Goal: Information Seeking & Learning: Find specific fact

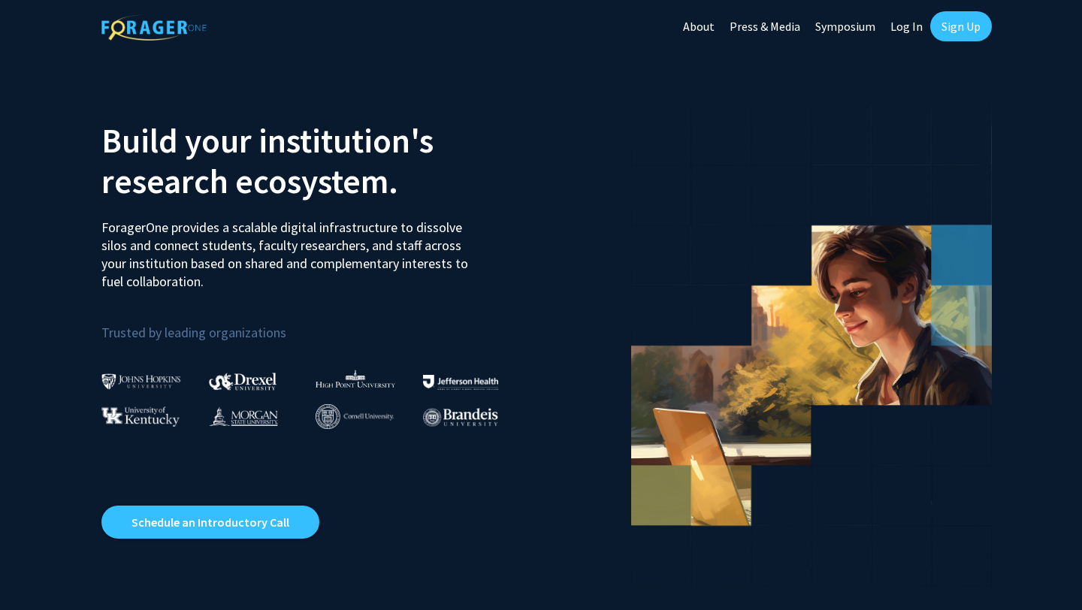
click at [914, 27] on link "Log In" at bounding box center [906, 26] width 47 height 53
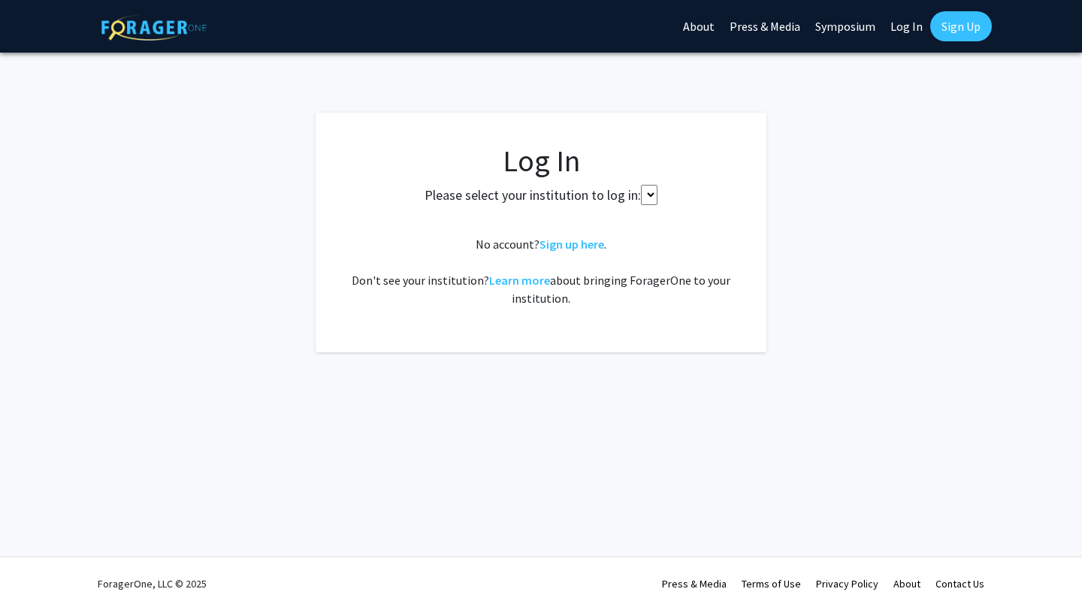
select select
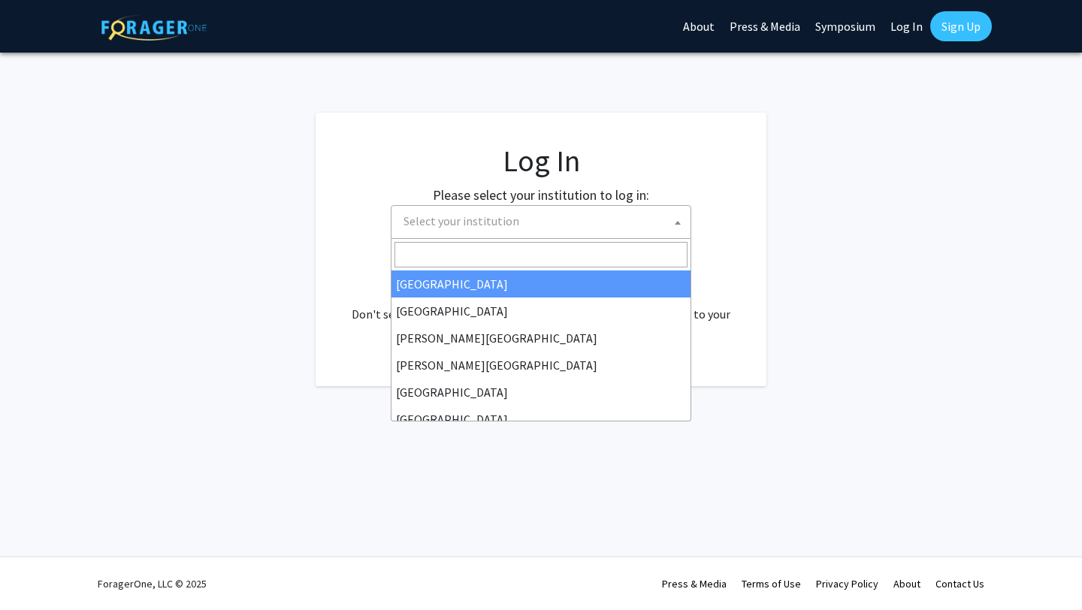
click at [591, 223] on span "Select your institution" at bounding box center [543, 221] width 293 height 31
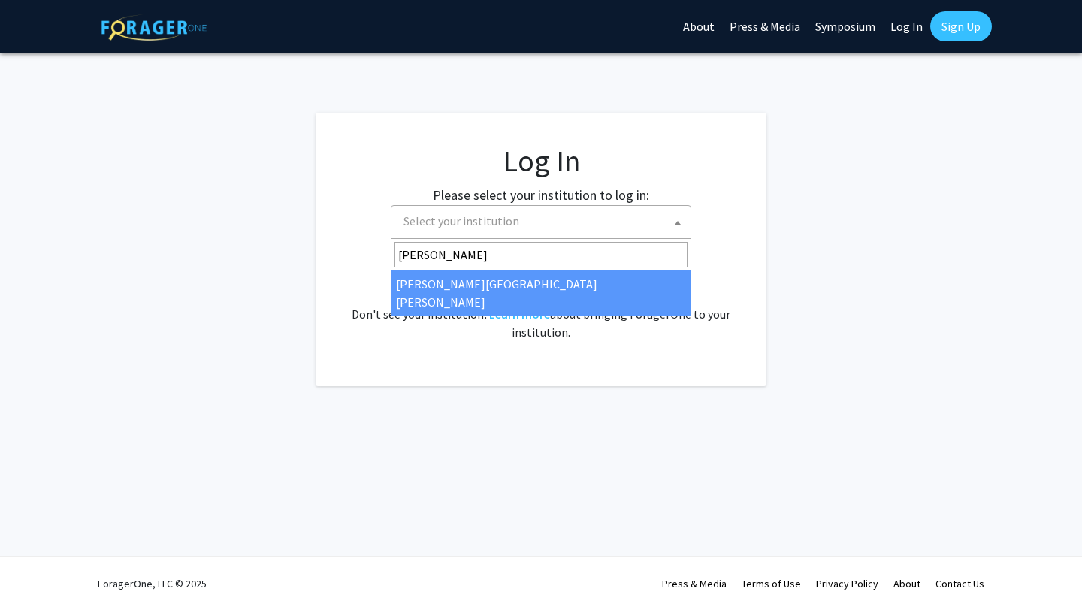
type input "[PERSON_NAME]"
select select "1"
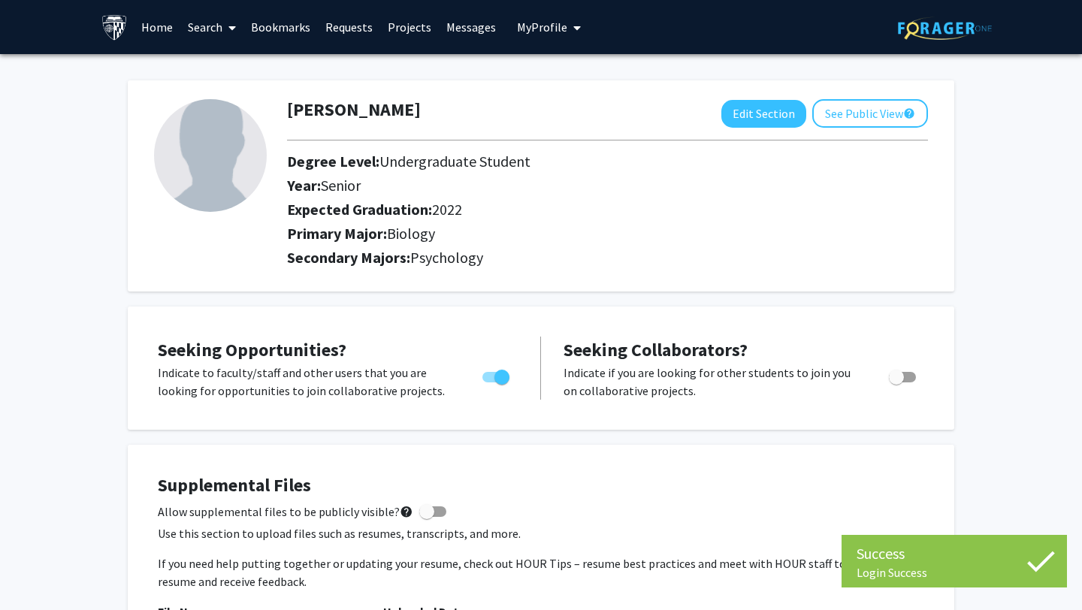
click at [153, 23] on link "Home" at bounding box center [157, 27] width 47 height 53
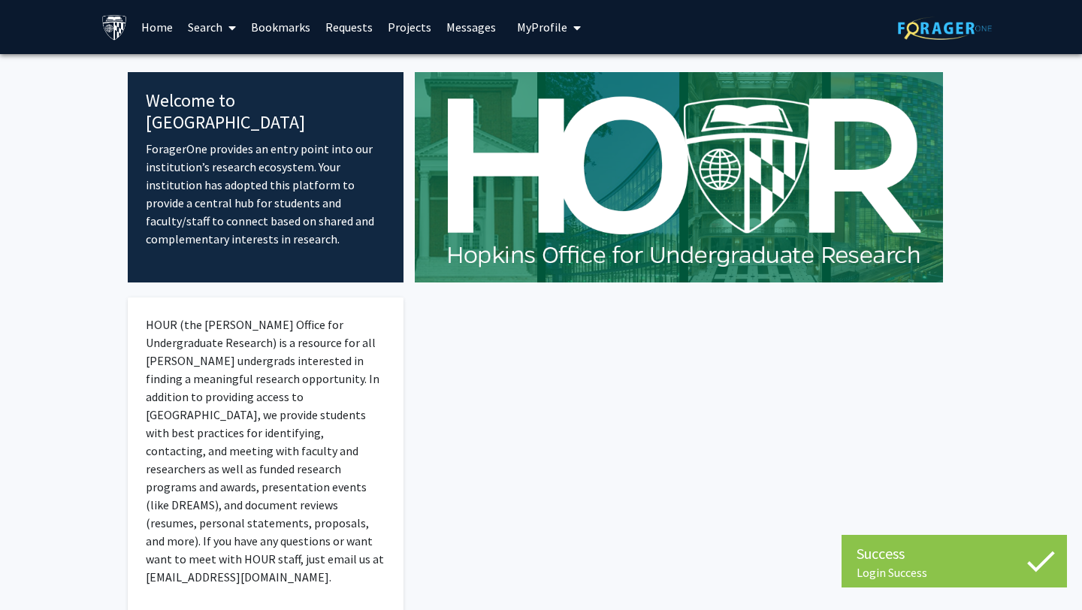
click at [156, 30] on link "Home" at bounding box center [157, 27] width 47 height 53
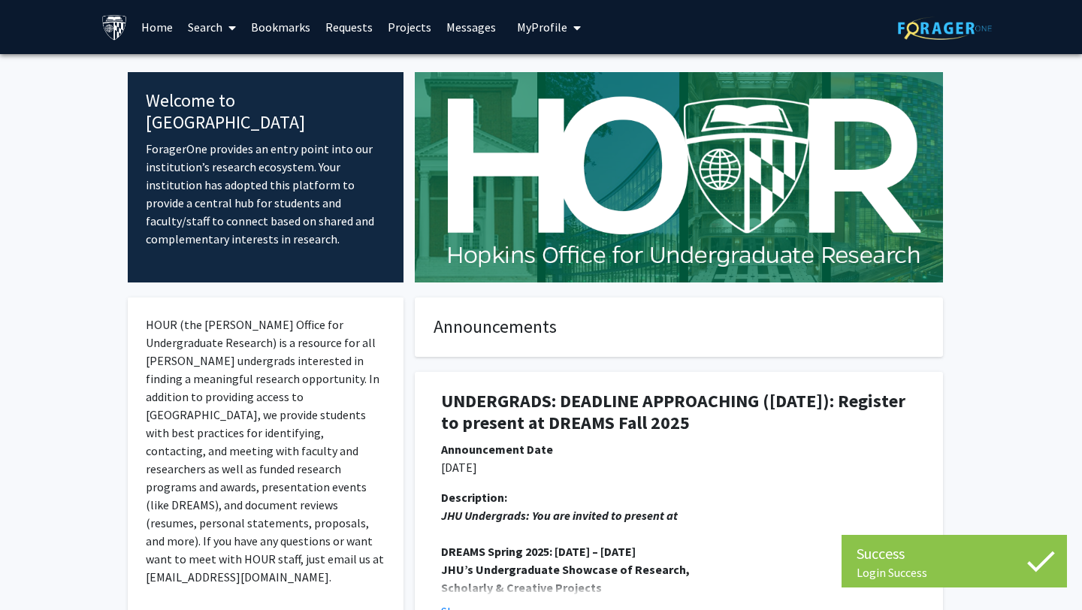
click at [161, 29] on link "Home" at bounding box center [157, 27] width 47 height 53
click at [216, 26] on link "Search" at bounding box center [211, 27] width 63 height 53
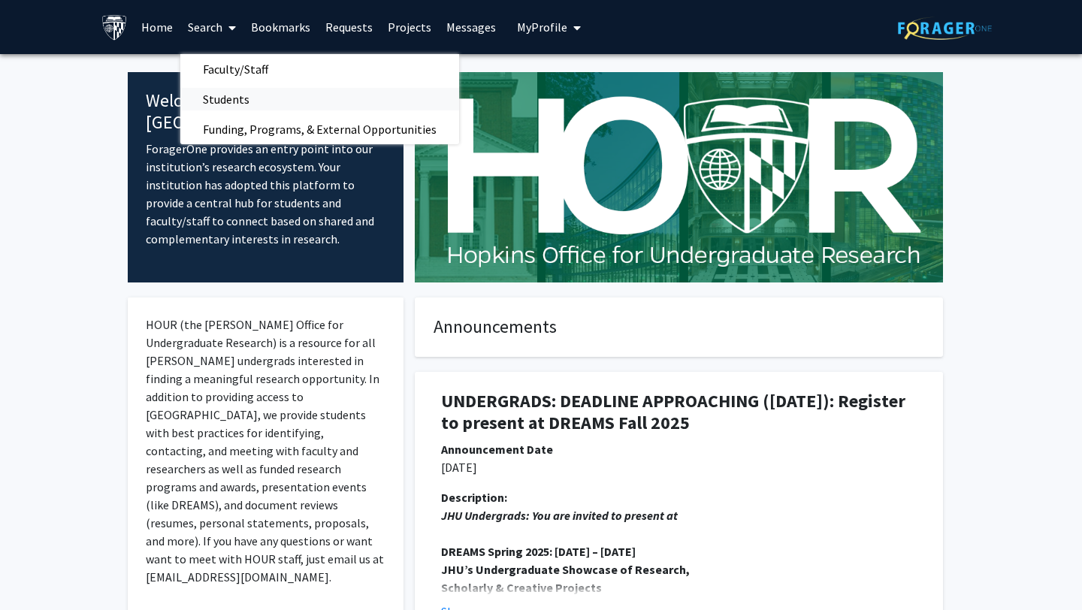
click at [231, 98] on span "Students" at bounding box center [226, 99] width 92 height 30
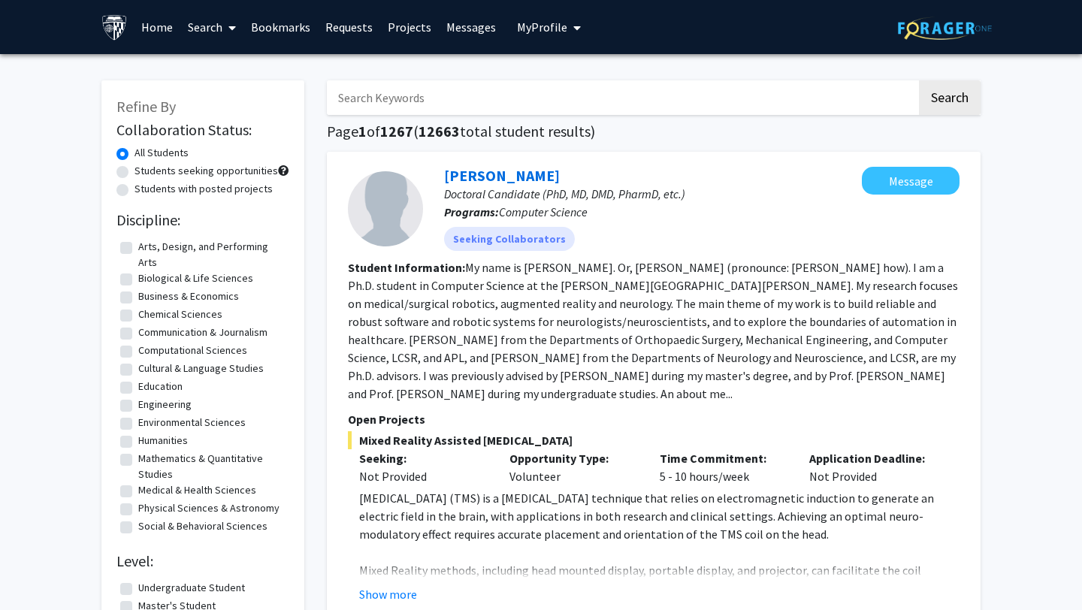
click at [425, 98] on input "Search Keywords" at bounding box center [622, 97] width 590 height 35
type input "pediatric neurology"
click at [919, 80] on button "Search" at bounding box center [950, 97] width 62 height 35
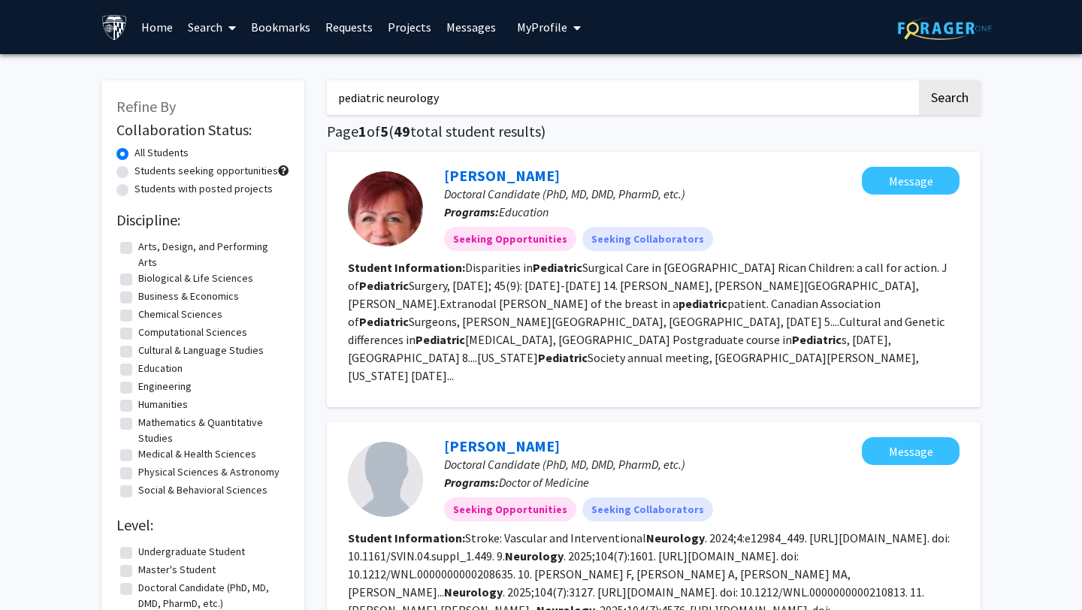
click at [162, 31] on link "Home" at bounding box center [157, 27] width 47 height 53
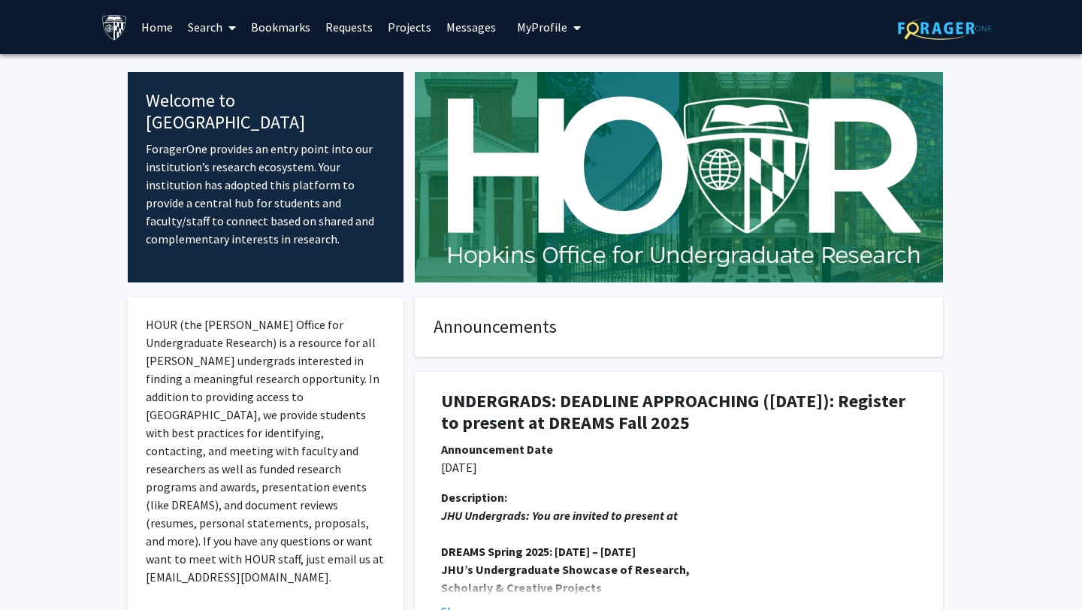
click at [220, 26] on link "Search" at bounding box center [211, 27] width 63 height 53
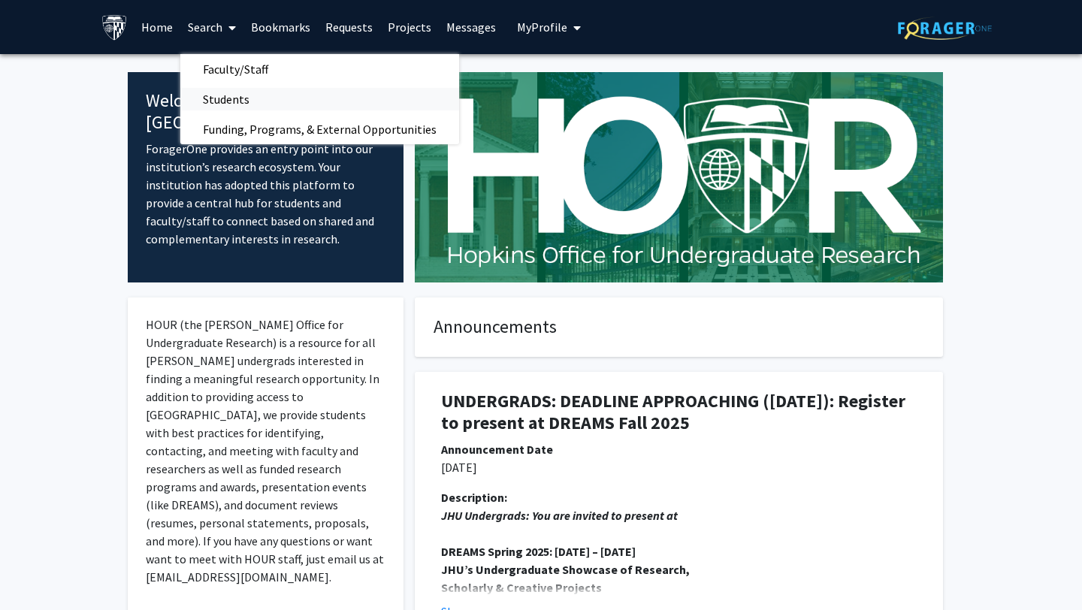
click at [240, 95] on span "Students" at bounding box center [226, 99] width 92 height 30
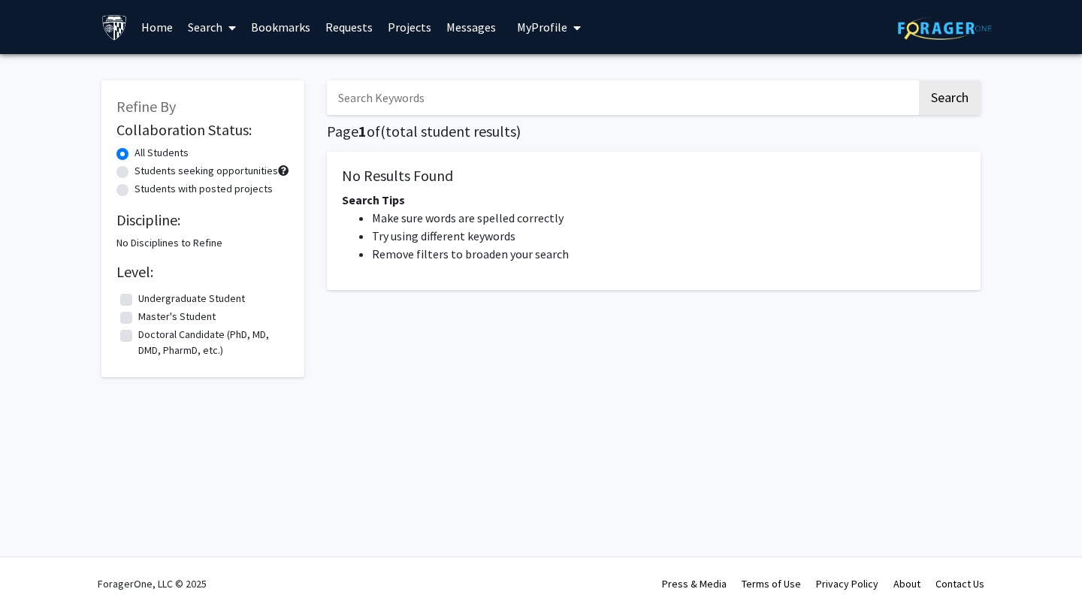
click at [437, 100] on input "Search Keywords" at bounding box center [622, 97] width 590 height 35
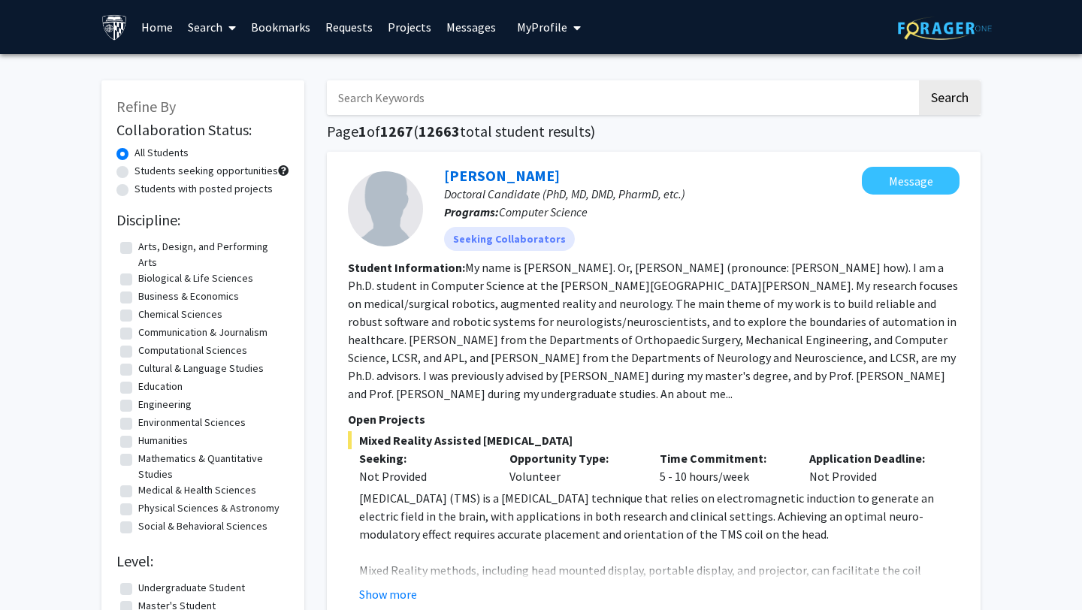
click at [213, 21] on link "Search" at bounding box center [211, 27] width 63 height 53
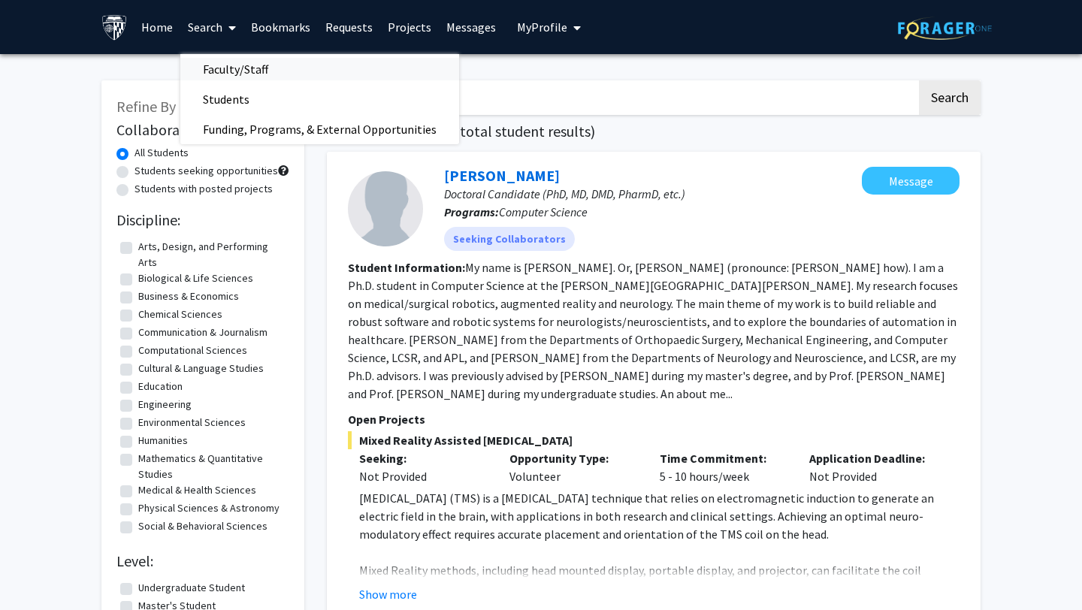
click at [216, 67] on span "Faculty/Staff" at bounding box center [235, 69] width 110 height 30
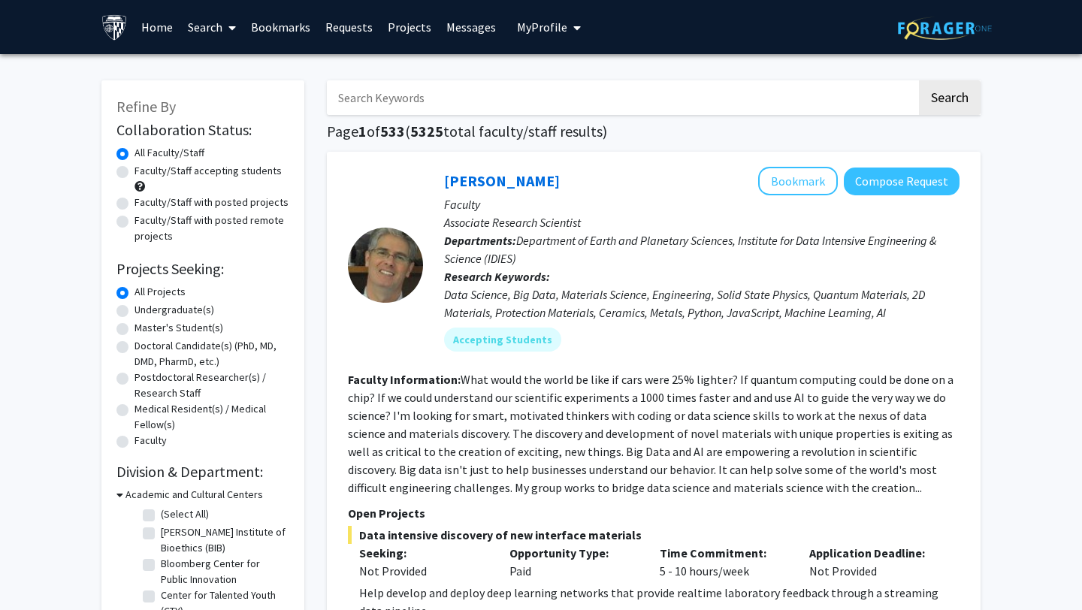
click at [417, 99] on input "Search Keywords" at bounding box center [622, 97] width 590 height 35
type input "pediatric neurology"
click at [919, 80] on button "Search" at bounding box center [950, 97] width 62 height 35
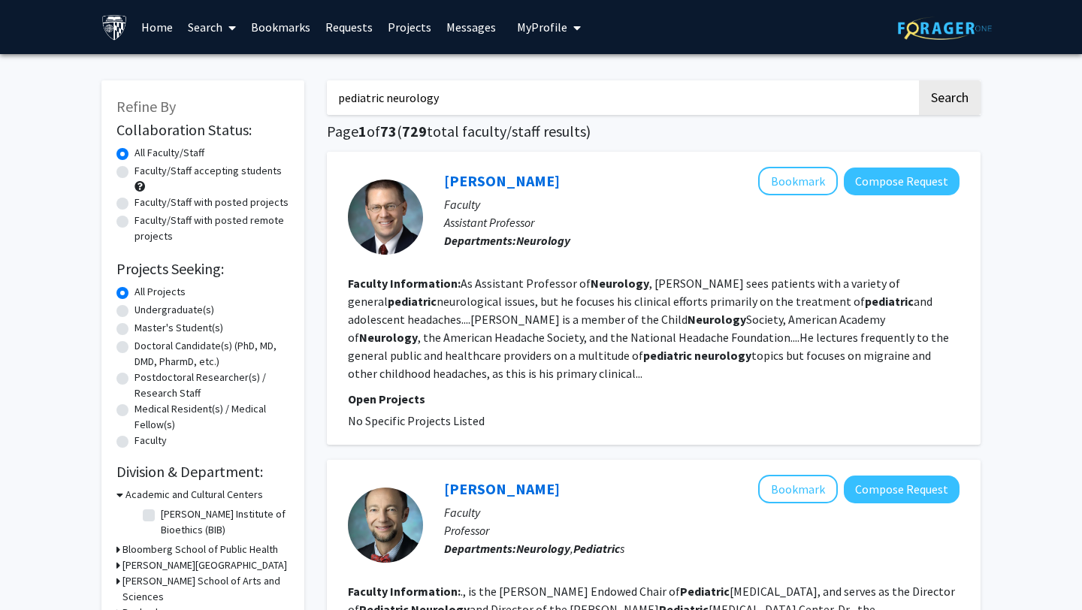
click at [134, 204] on label "Faculty/Staff with posted projects" at bounding box center [211, 203] width 154 height 16
click at [134, 204] on input "Faculty/Staff with posted projects" at bounding box center [139, 200] width 10 height 10
radio input "true"
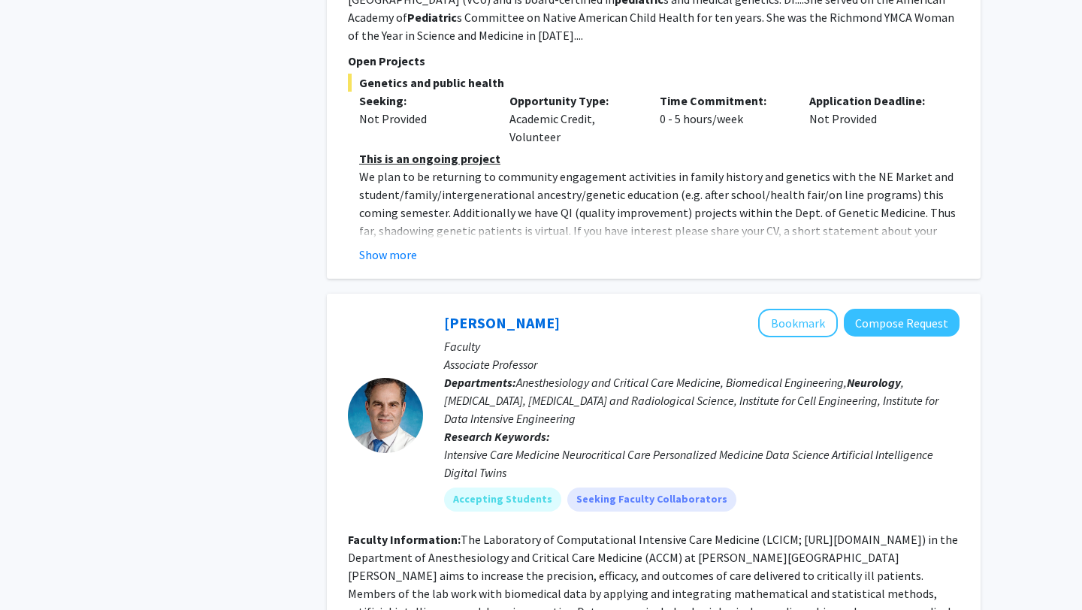
scroll to position [1630, 0]
